Goal: Task Accomplishment & Management: Manage account settings

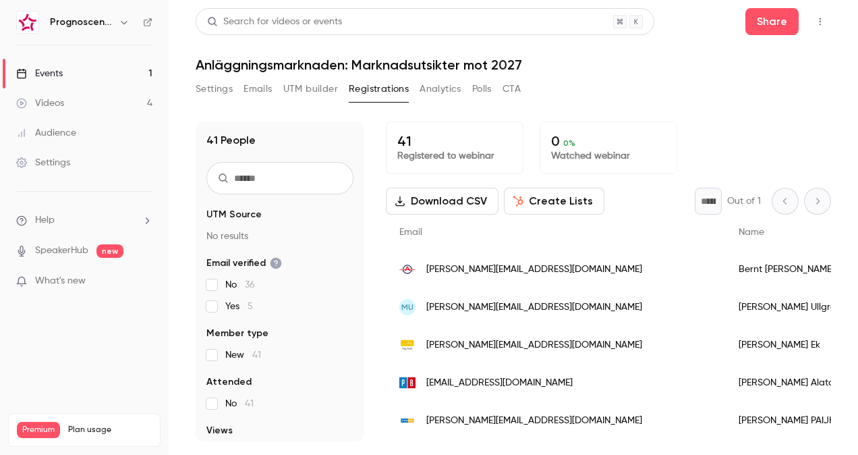
click at [568, 274] on div "[PERSON_NAME][EMAIL_ADDRESS][DOMAIN_NAME]" at bounding box center [555, 269] width 339 height 38
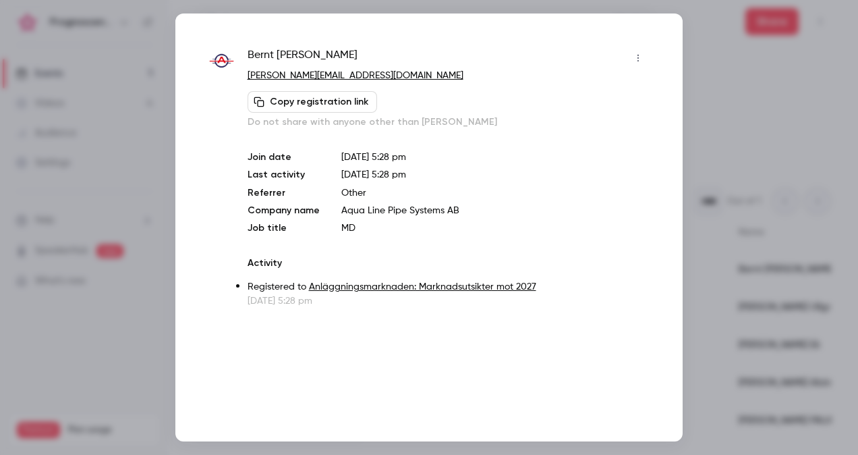
click at [729, 183] on div at bounding box center [429, 227] width 858 height 455
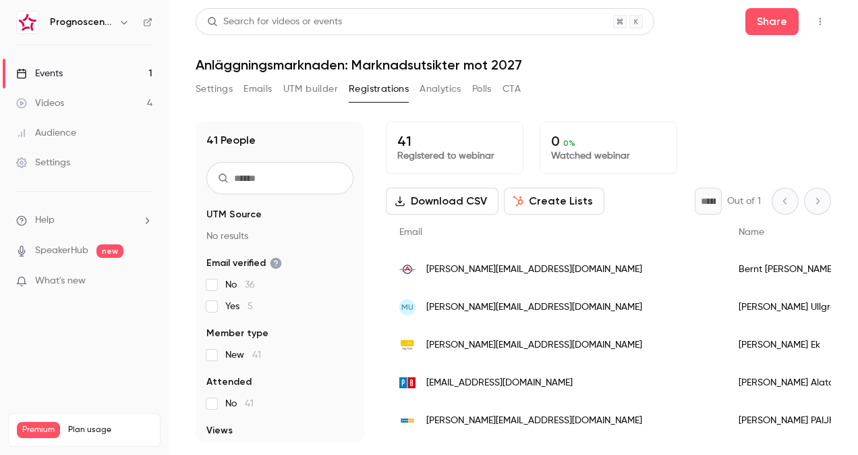
click at [499, 298] on div "MU mathias.ullgren@swecem.com" at bounding box center [555, 307] width 339 height 38
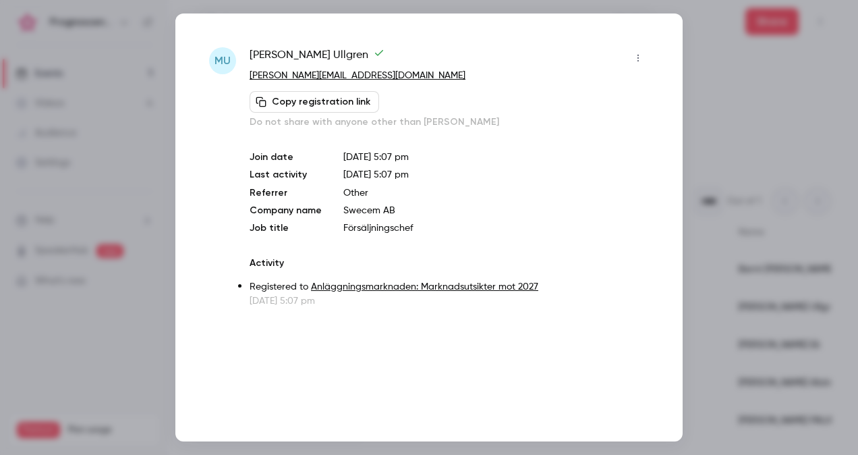
click at [730, 101] on div at bounding box center [429, 227] width 858 height 455
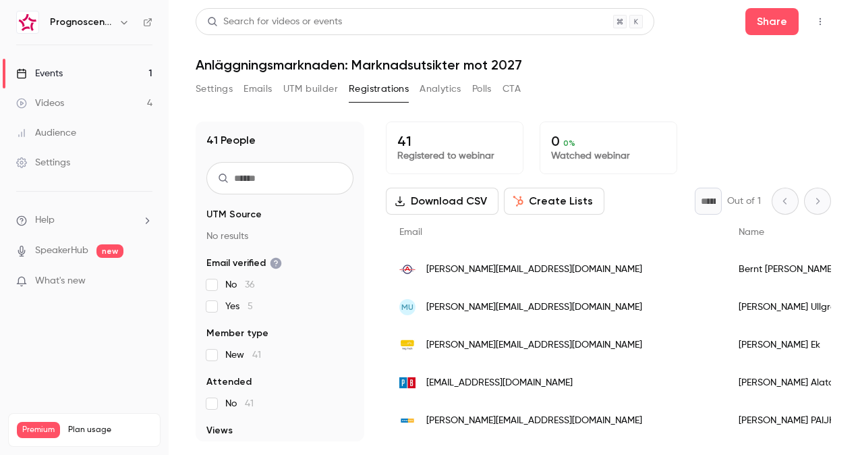
click at [544, 304] on span "[PERSON_NAME][EMAIL_ADDRESS][DOMAIN_NAME]" at bounding box center [534, 307] width 216 height 14
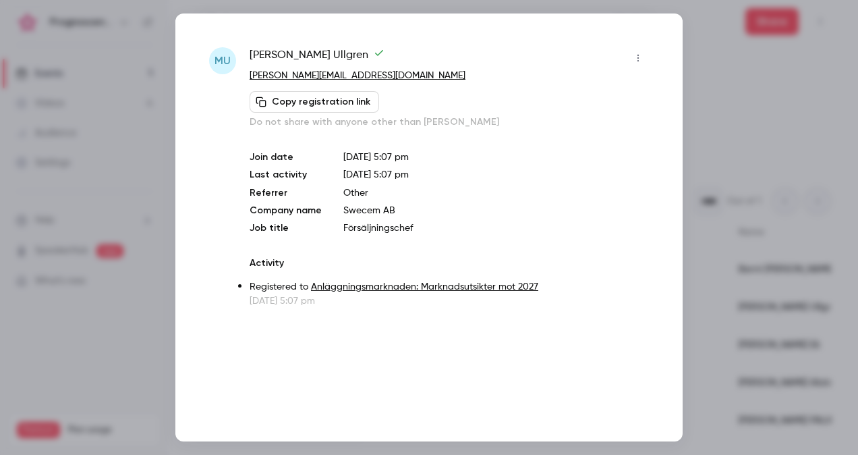
click at [711, 142] on div at bounding box center [429, 227] width 858 height 455
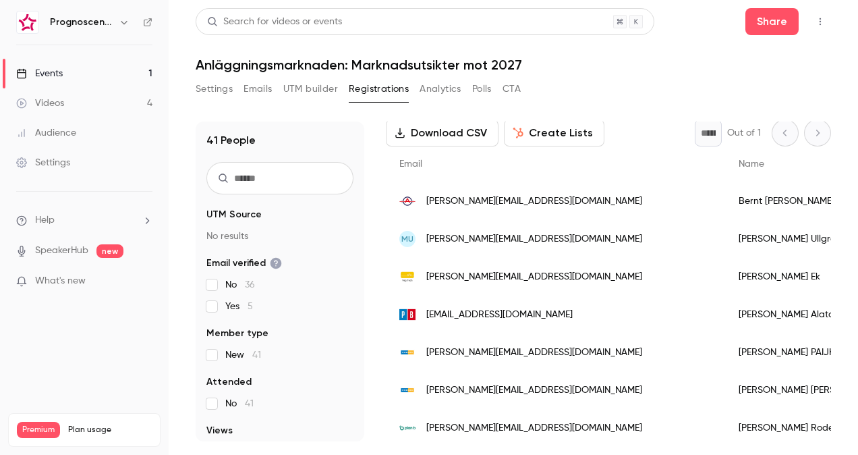
scroll to position [65, 0]
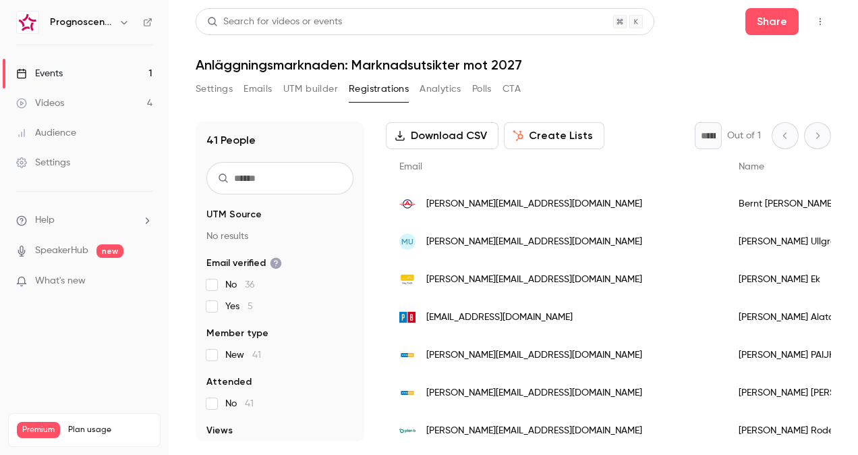
click at [474, 284] on span "[PERSON_NAME][EMAIL_ADDRESS][DOMAIN_NAME]" at bounding box center [534, 280] width 216 height 14
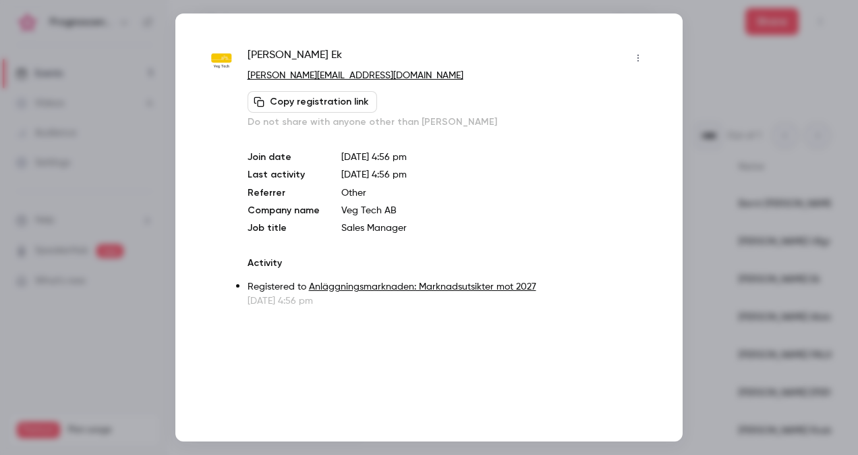
click at [711, 123] on div at bounding box center [429, 227] width 858 height 455
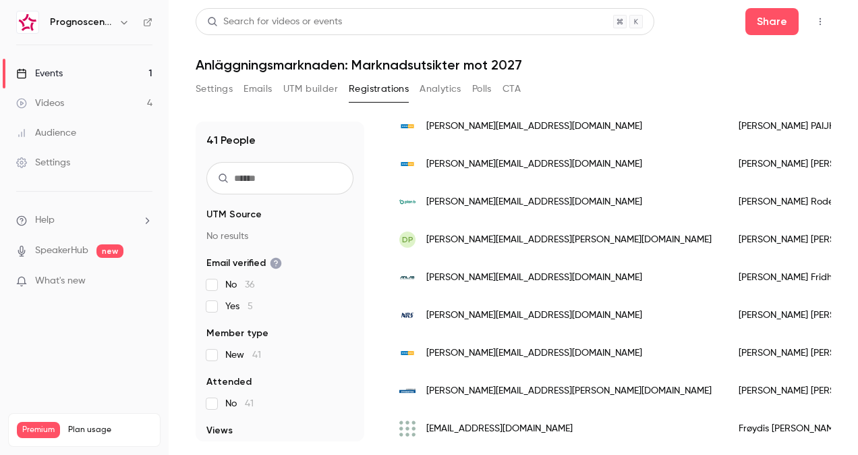
scroll to position [297, 0]
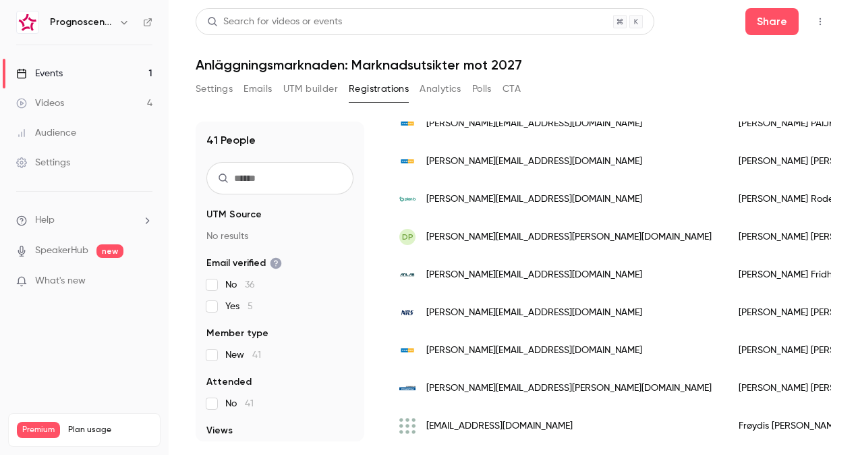
click at [82, 65] on link "Events 1" at bounding box center [84, 74] width 169 height 30
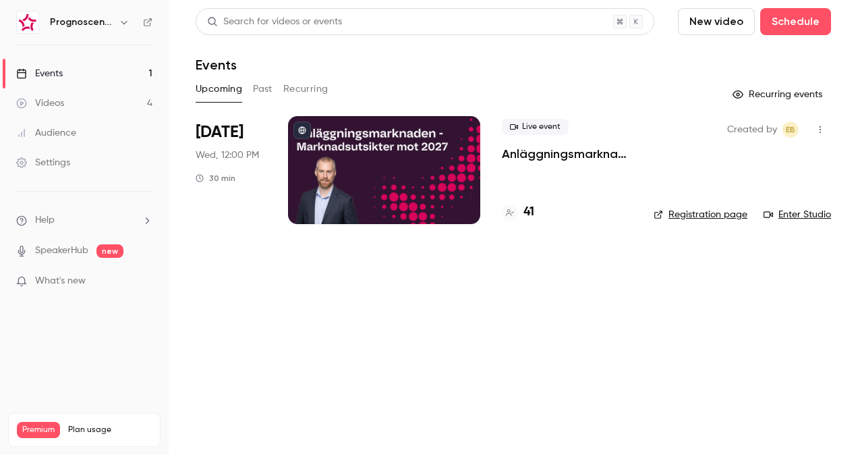
click at [556, 158] on p "Anläggningsmarknaden: Marknadsutsikter mot 2027" at bounding box center [567, 154] width 130 height 16
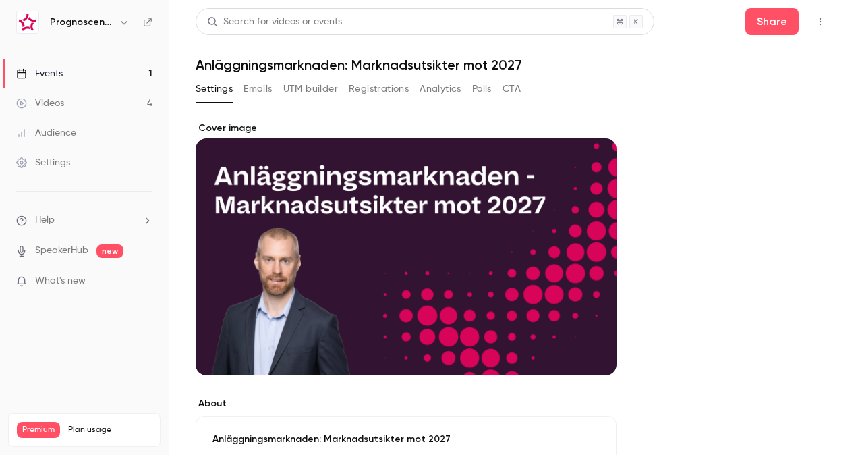
click at [262, 88] on button "Emails" at bounding box center [258, 89] width 28 height 22
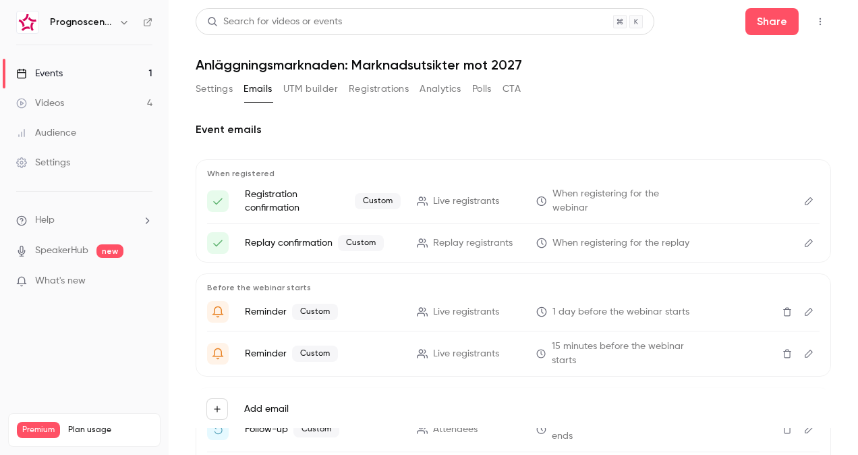
click at [378, 87] on button "Registrations" at bounding box center [379, 89] width 60 height 22
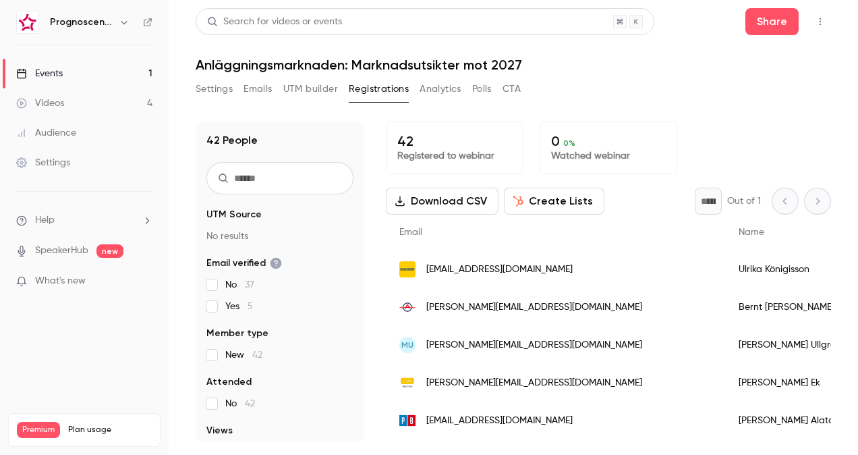
click at [557, 271] on div "[EMAIL_ADDRESS][DOMAIN_NAME]" at bounding box center [555, 269] width 339 height 38
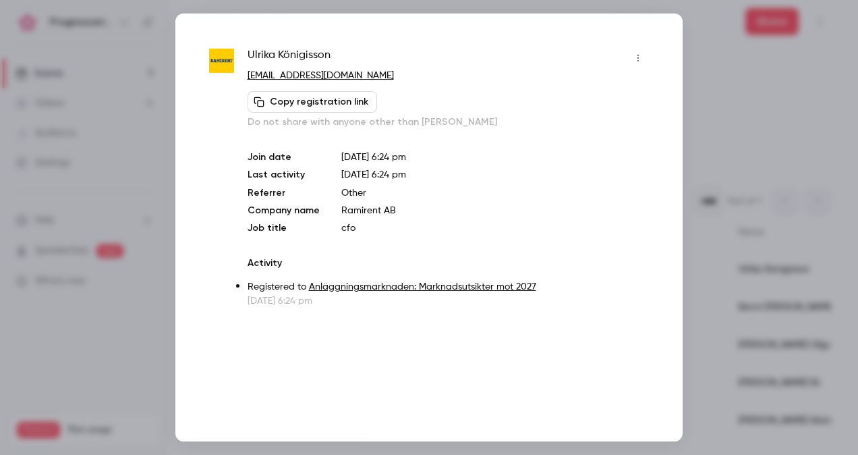
click at [725, 127] on div at bounding box center [429, 227] width 858 height 455
